Goal: Find specific page/section: Find specific page/section

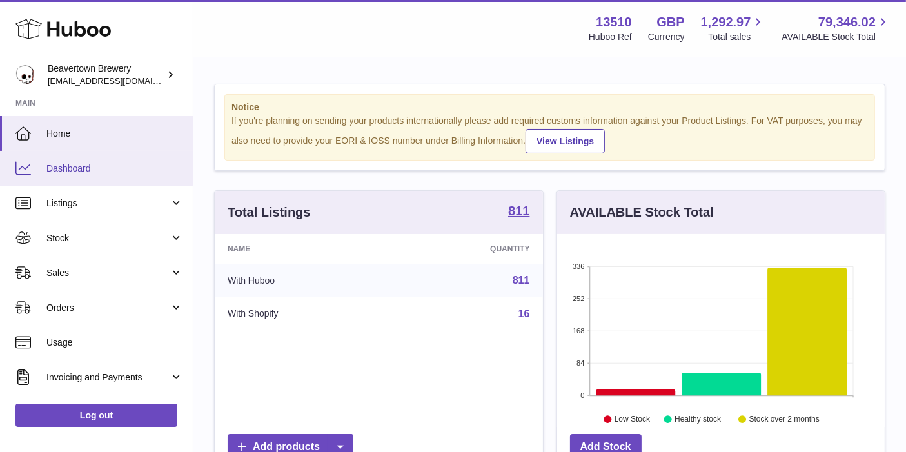
scroll to position [200, 328]
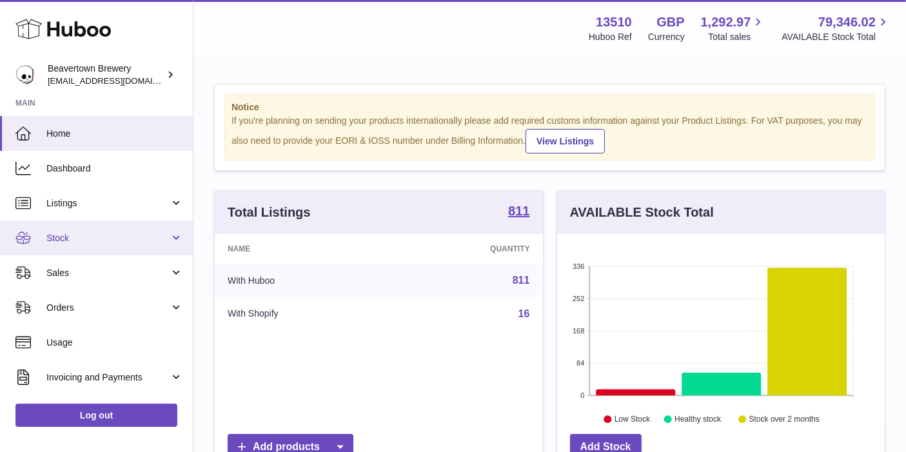
click at [77, 238] on span "Stock" at bounding box center [107, 238] width 123 height 12
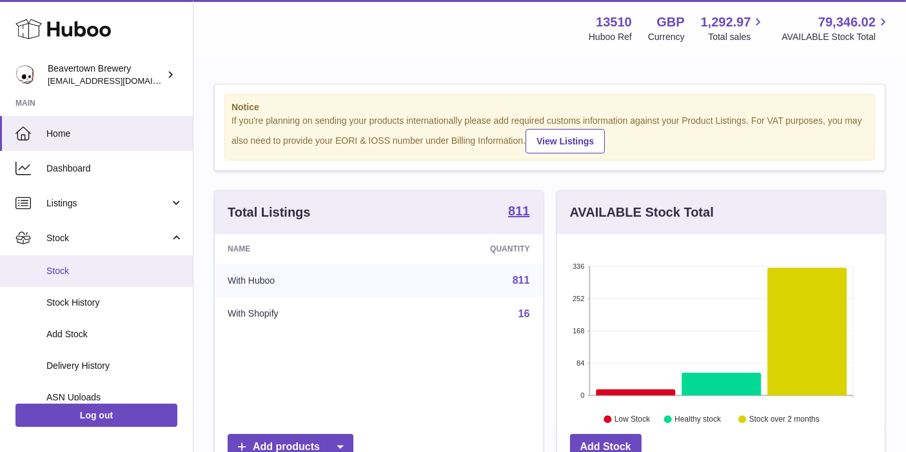
click at [75, 266] on span "Stock" at bounding box center [114, 271] width 137 height 12
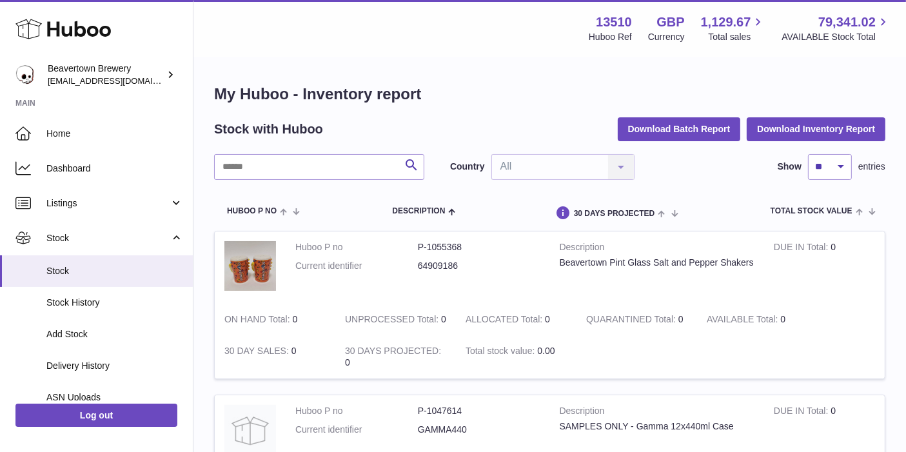
drag, startPoint x: 359, startPoint y: 195, endPoint x: 349, endPoint y: 48, distance: 146.7
click at [353, 48] on div "Menu Huboo 13510 Huboo Ref GBP Currency 1,129.67 Total sales 79,341.02 AVAILABL…" at bounding box center [549, 28] width 712 height 57
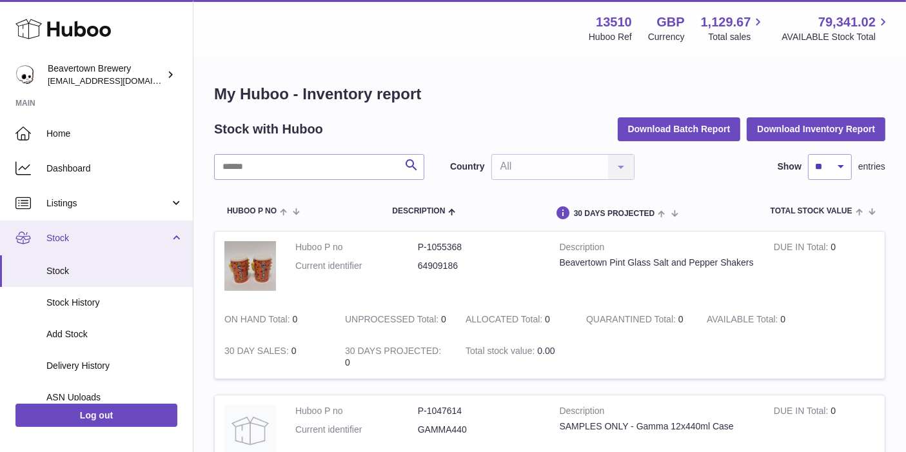
click at [92, 231] on link "Stock" at bounding box center [96, 237] width 193 height 35
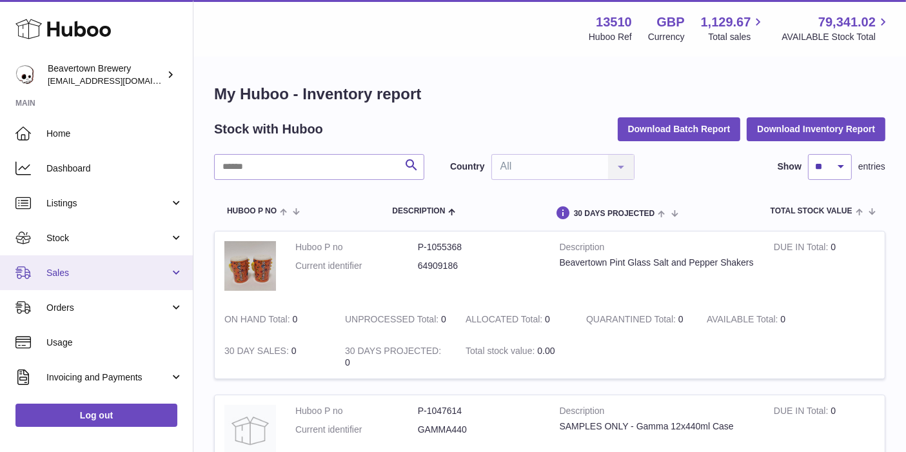
click at [77, 285] on link "Sales" at bounding box center [96, 272] width 193 height 35
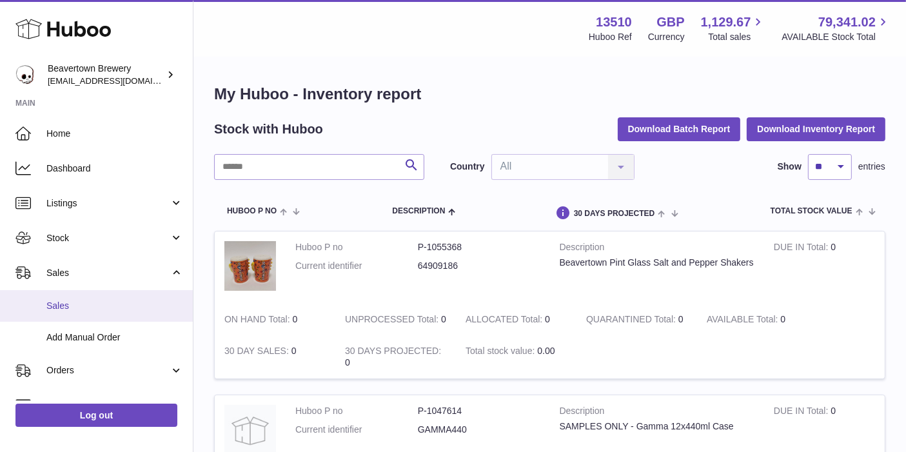
click at [100, 300] on span "Sales" at bounding box center [114, 306] width 137 height 12
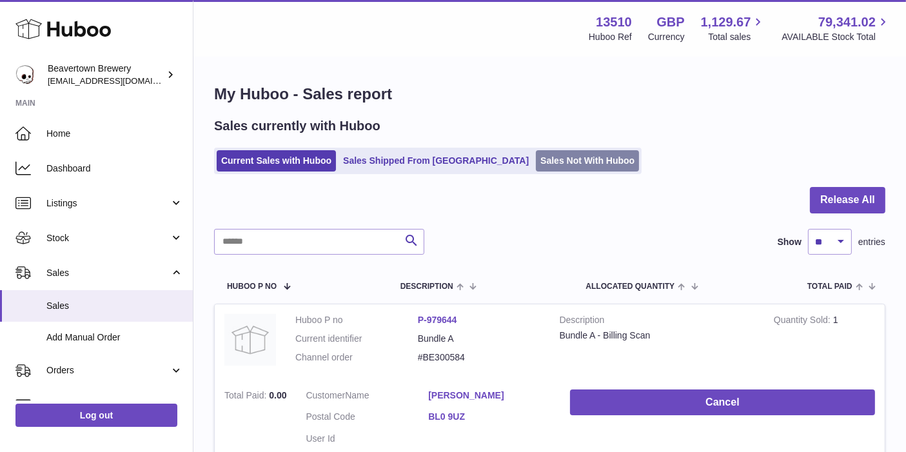
click at [536, 164] on link "Sales Not With Huboo" at bounding box center [587, 160] width 103 height 21
